Goal: Transaction & Acquisition: Subscribe to service/newsletter

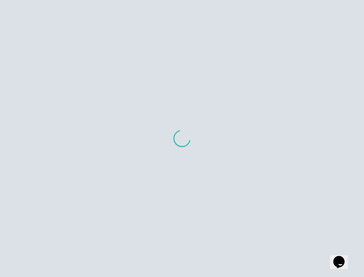
scroll to position [8, 0]
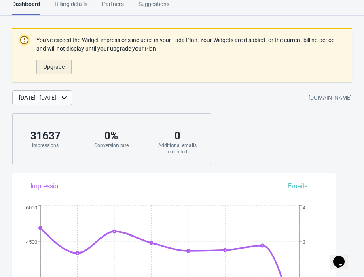
click at [51, 67] on span "Upgrade" at bounding box center [53, 67] width 21 height 6
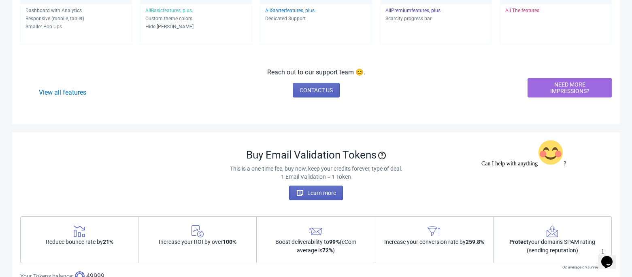
scroll to position [150, 0]
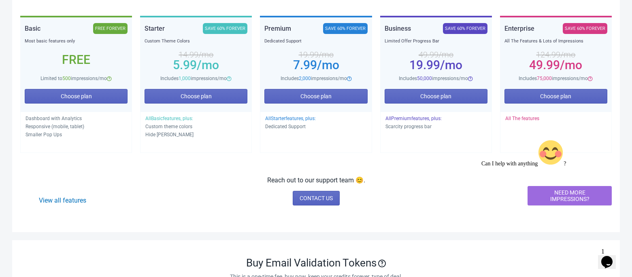
click at [364, 140] on div at bounding box center [554, 140] width 146 height 0
click at [364, 140] on icon "Chat attention grabber" at bounding box center [481, 140] width 0 height 0
click at [364, 192] on span "NEED MORE IMPRESSIONS?" at bounding box center [569, 195] width 70 height 13
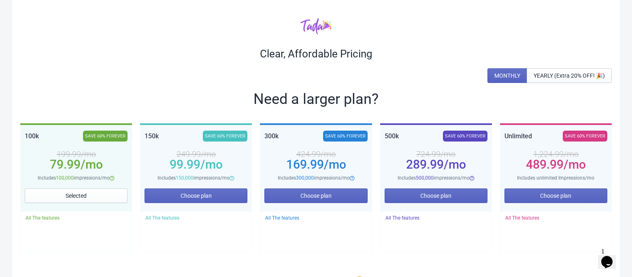
scroll to position [96, 0]
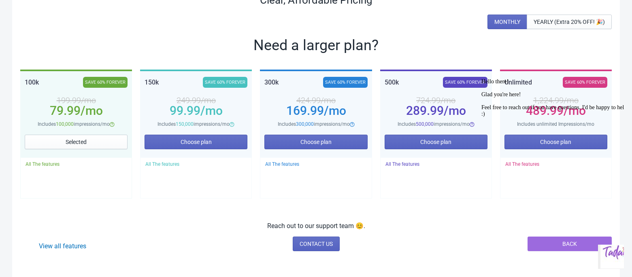
click at [364, 242] on button "BACK" at bounding box center [569, 244] width 84 height 15
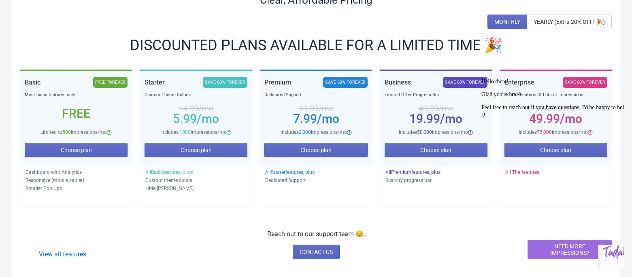
scroll to position [150, 0]
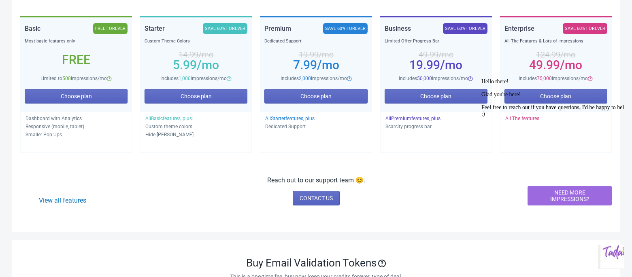
click at [364, 79] on icon "Chat attention grabber" at bounding box center [481, 79] width 0 height 0
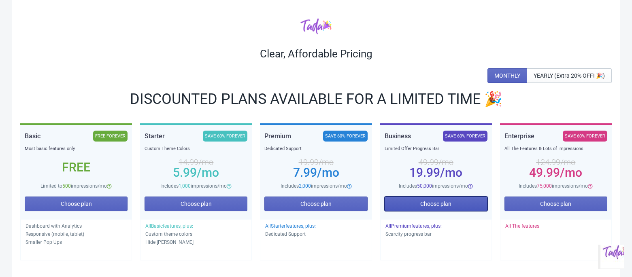
click at [364, 202] on span "Choose plan" at bounding box center [435, 204] width 31 height 6
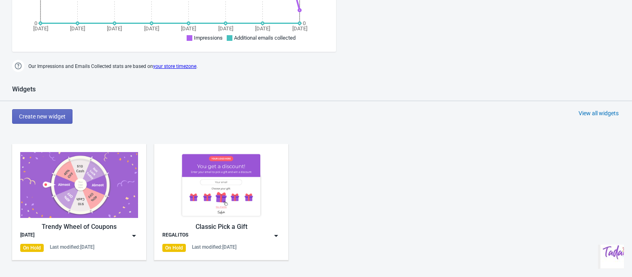
scroll to position [108, 0]
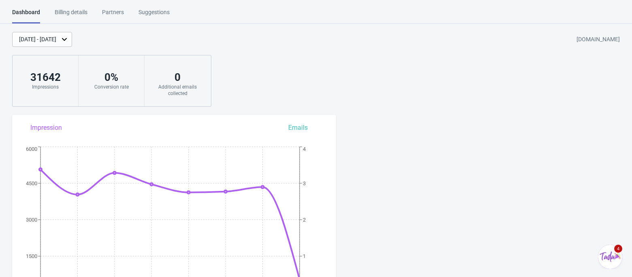
click at [157, 10] on div "Suggestions" at bounding box center [153, 15] width 31 height 14
click at [142, 17] on div "Suggestions" at bounding box center [153, 15] width 31 height 14
click at [109, 14] on div "Partners" at bounding box center [113, 15] width 22 height 14
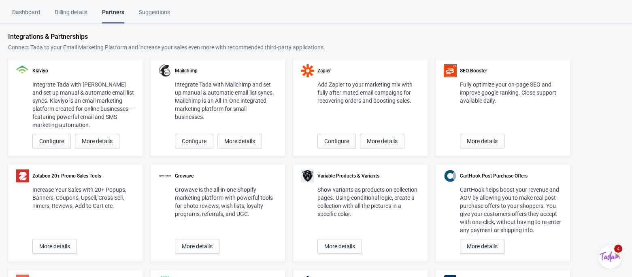
click at [65, 13] on div "Billing details" at bounding box center [71, 15] width 33 height 14
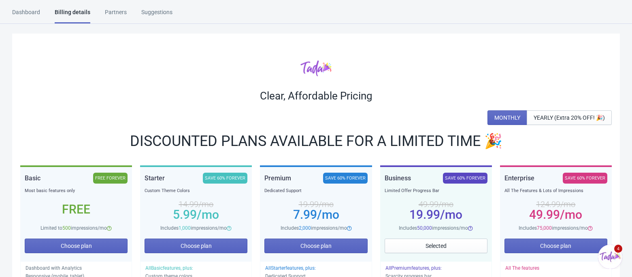
click at [18, 10] on div "Dashboard" at bounding box center [26, 15] width 28 height 14
